Goal: Task Accomplishment & Management: Manage account settings

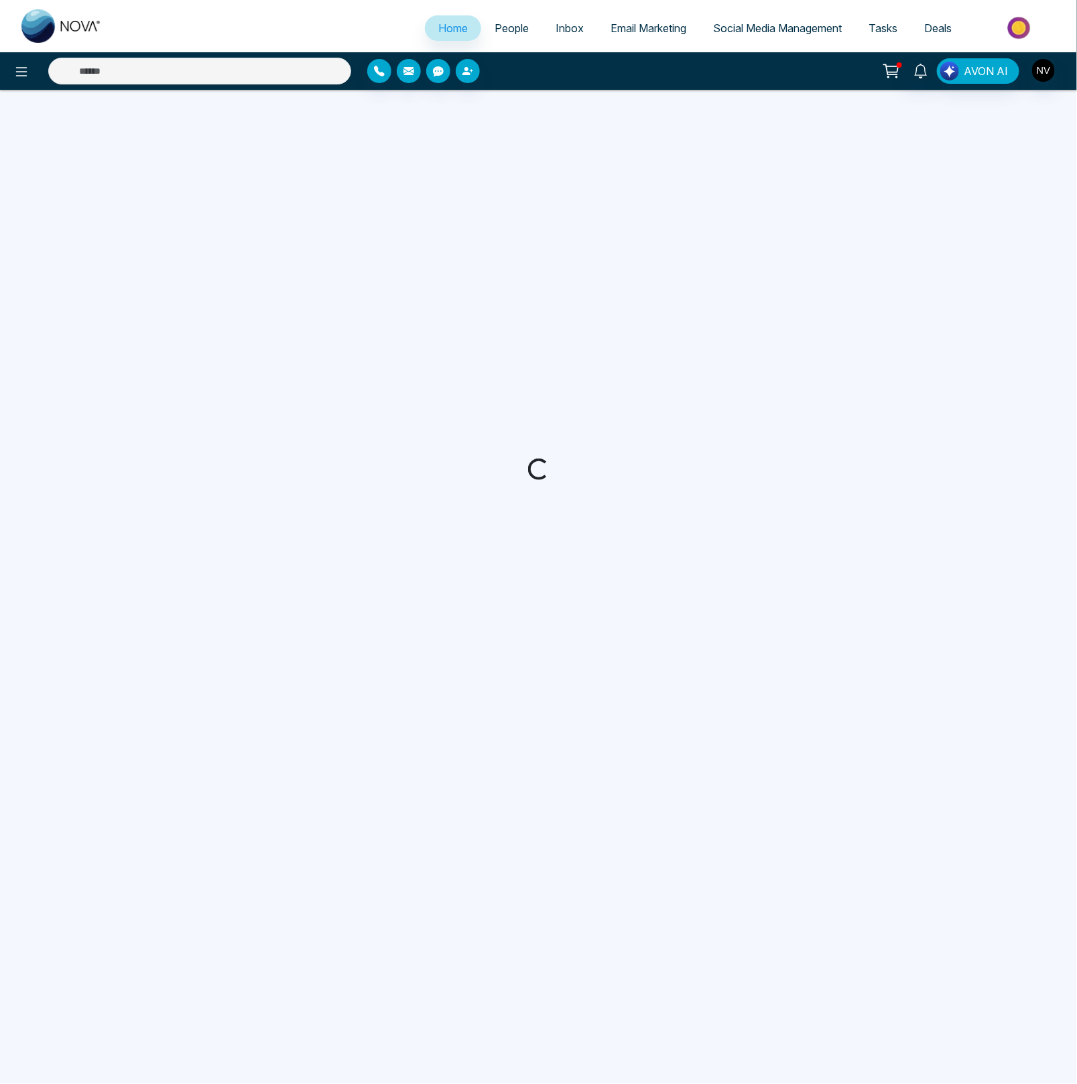
select select "*"
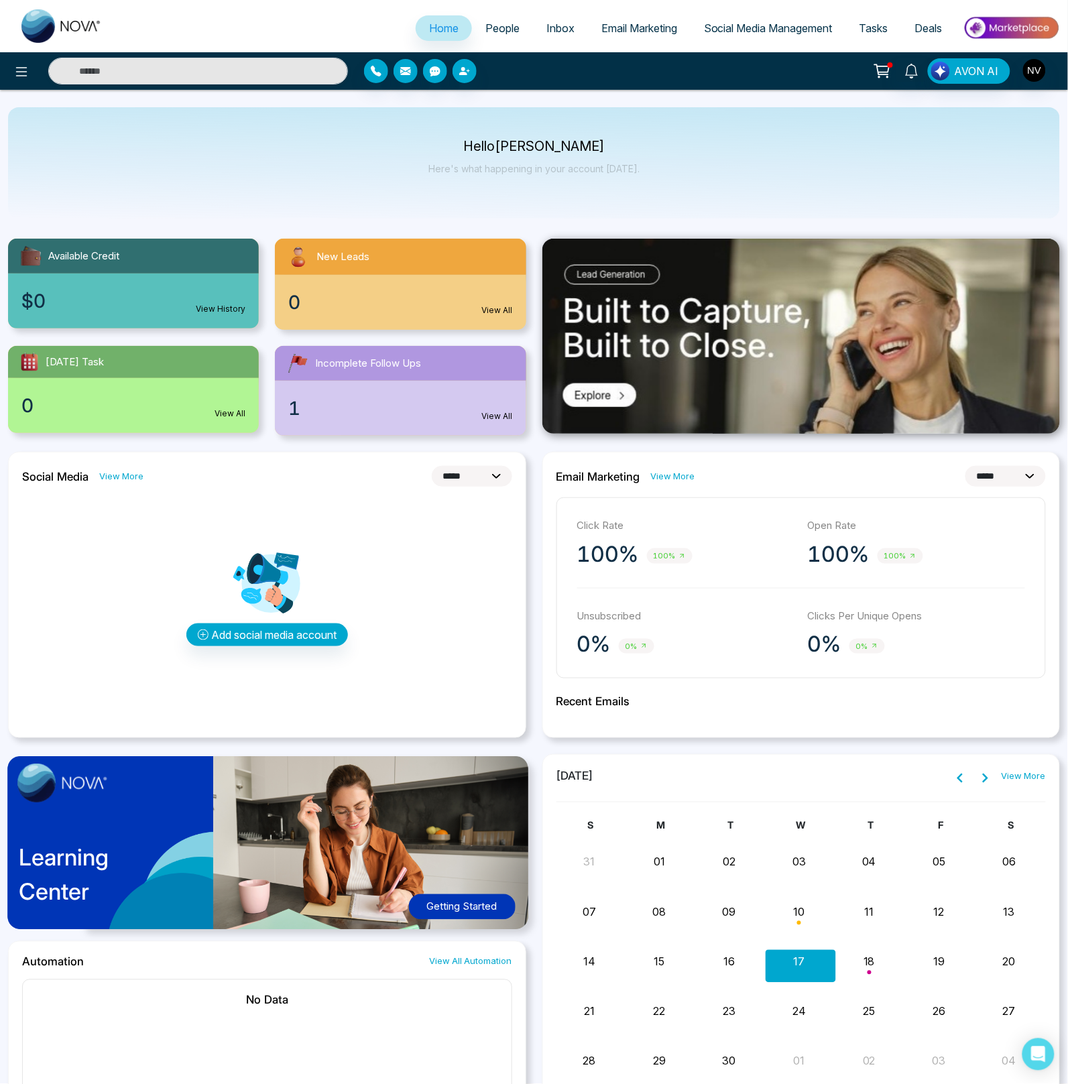
click at [736, 159] on div "Hello [PERSON_NAME] Here's what happening in your account [DATE]." at bounding box center [534, 162] width 1052 height 111
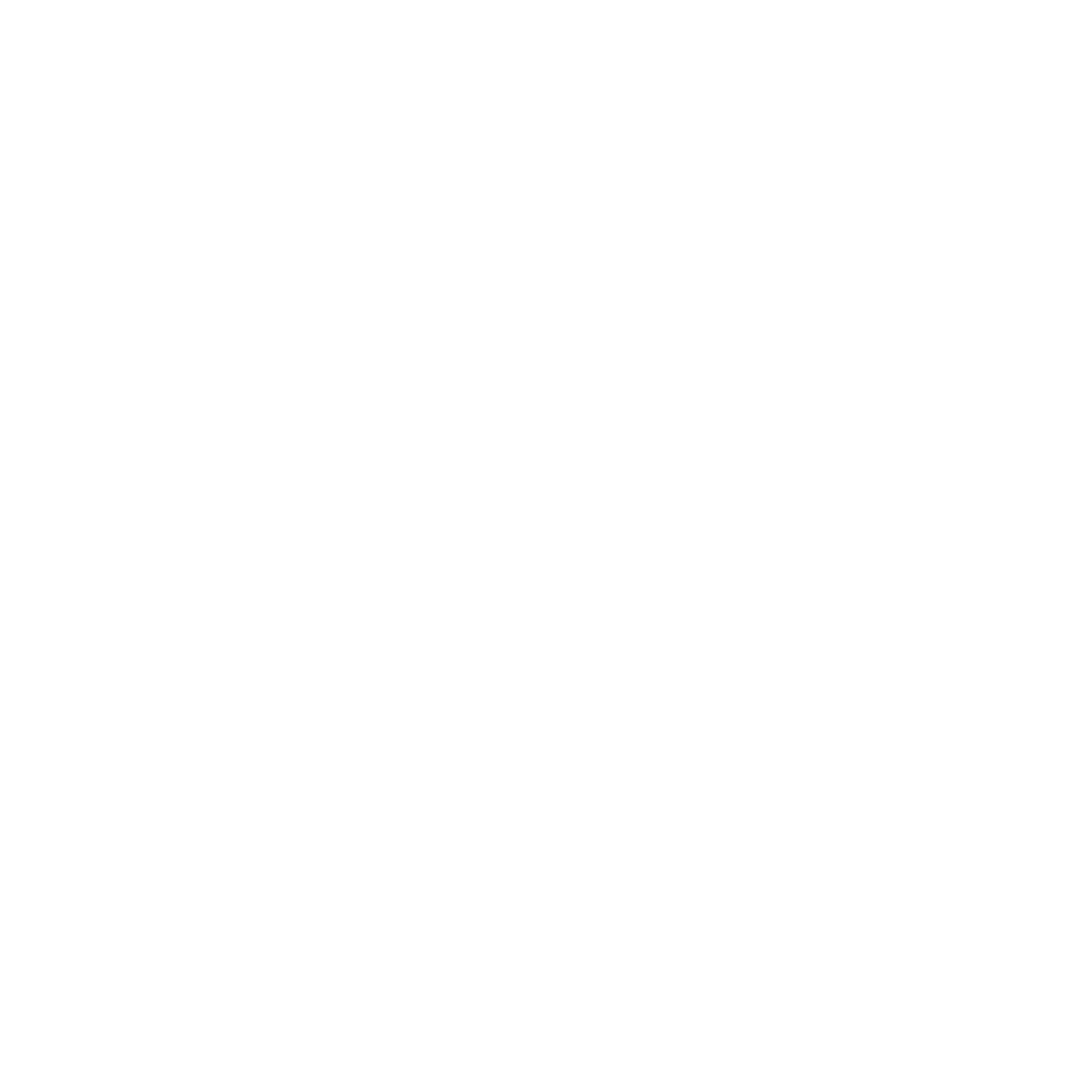
select select "*"
